Goal: Navigation & Orientation: Find specific page/section

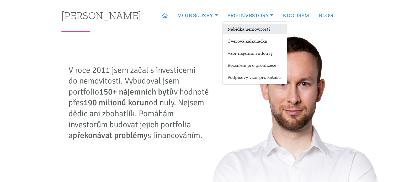
click at [245, 30] on link "Nabídka nemovitostí" at bounding box center [255, 29] width 64 height 10
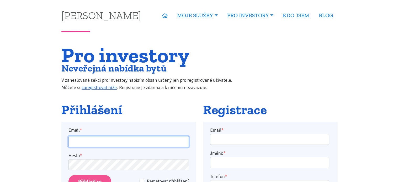
click at [112, 139] on input "Email *" at bounding box center [129, 142] width 120 height 11
type input "[EMAIL_ADDRESS][PERSON_NAME][DOMAIN_NAME]"
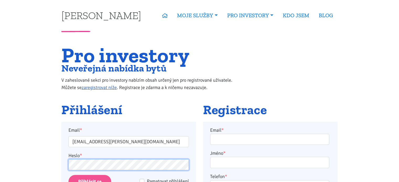
click at [69, 175] on input "Přihlásit se" at bounding box center [90, 181] width 43 height 13
